Goal: Check status: Check status

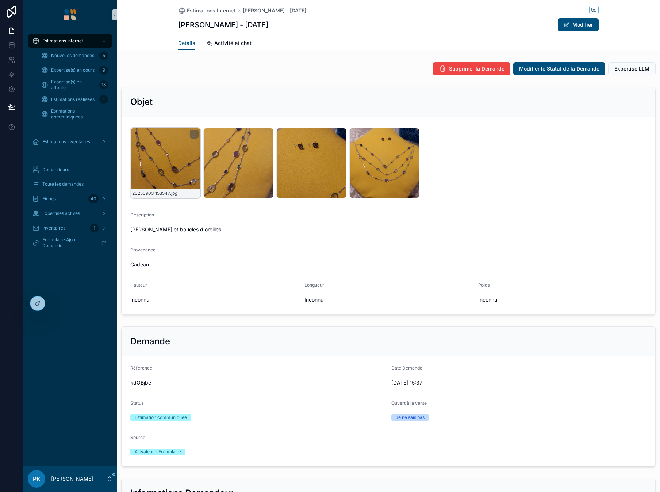
click at [172, 150] on div "20250903_153547 .jpg" at bounding box center [165, 163] width 70 height 70
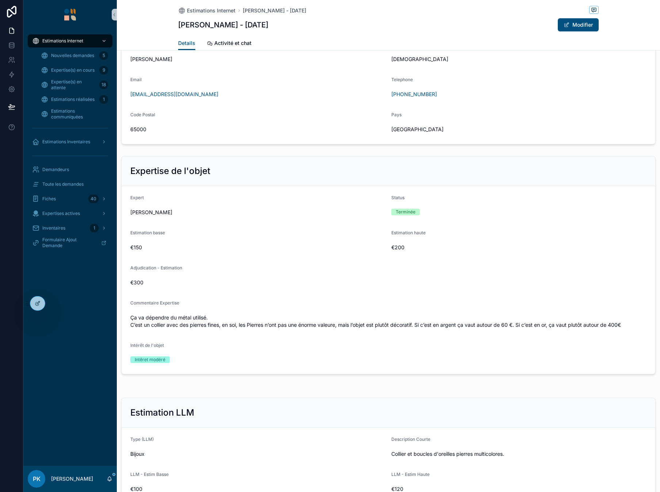
scroll to position [522, 0]
